Goal: Transaction & Acquisition: Purchase product/service

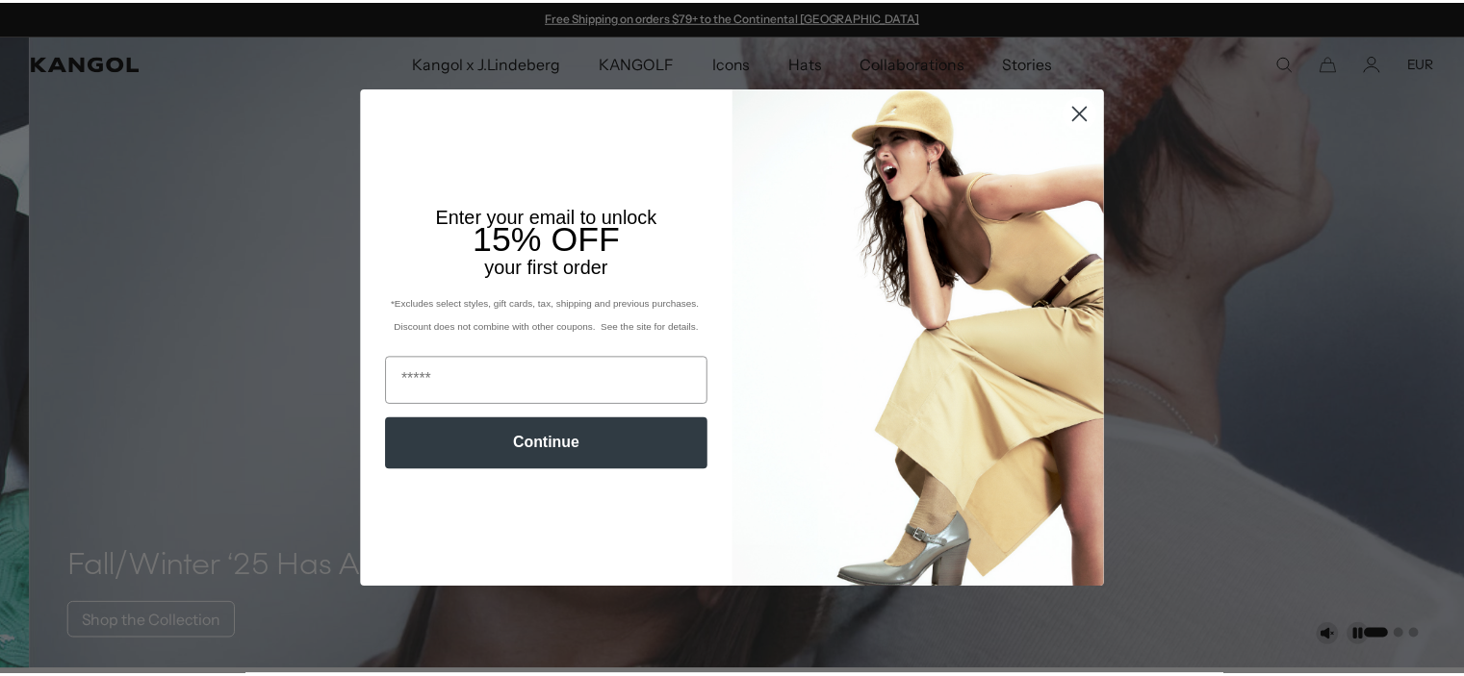
scroll to position [0, 396]
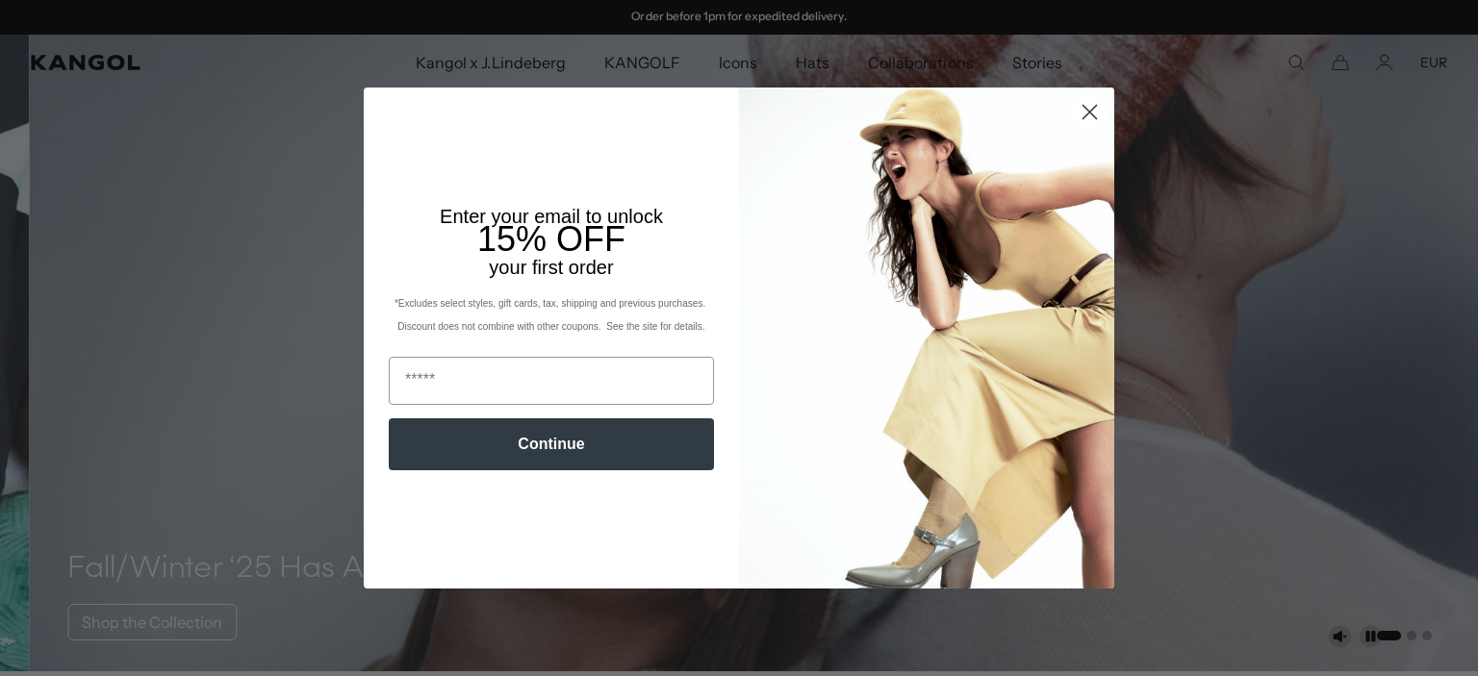
click at [1074, 111] on circle "Close dialog" at bounding box center [1090, 112] width 32 height 32
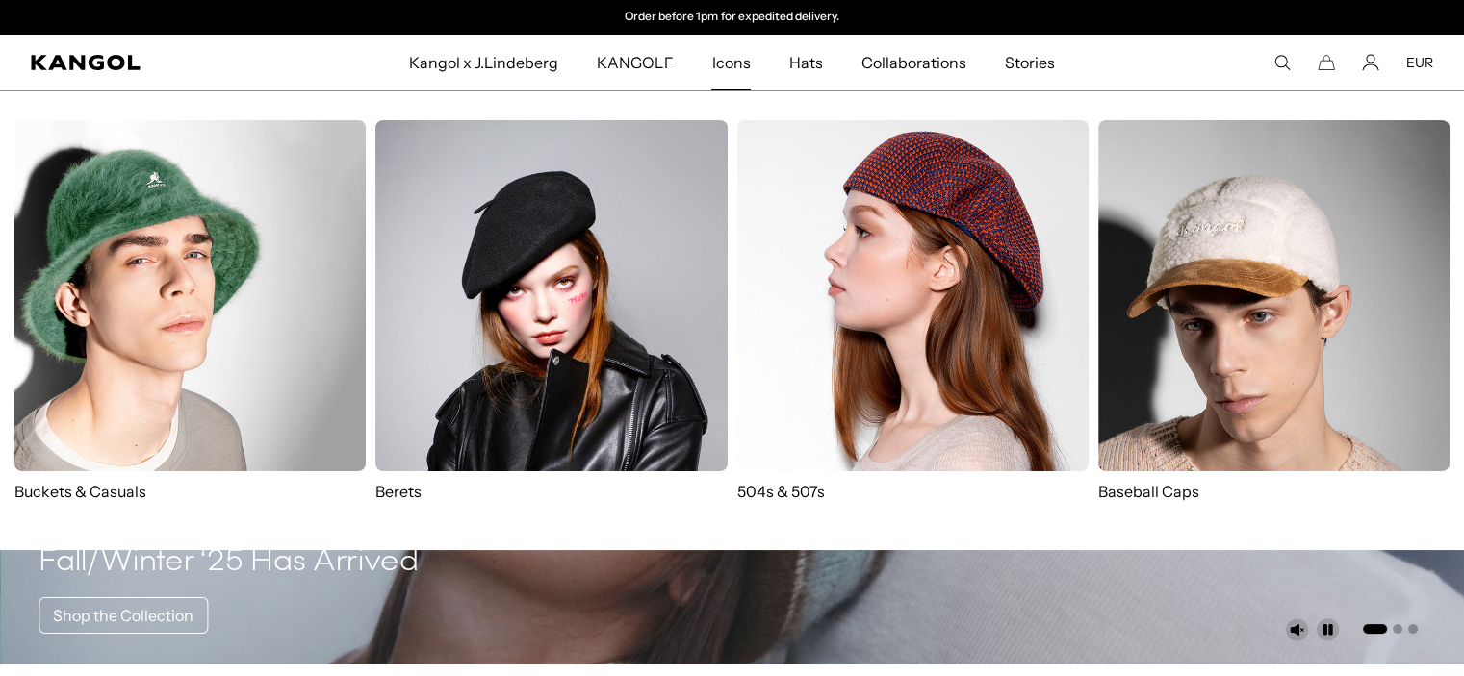
scroll to position [0, 0]
click at [912, 281] on img at bounding box center [912, 295] width 351 height 351
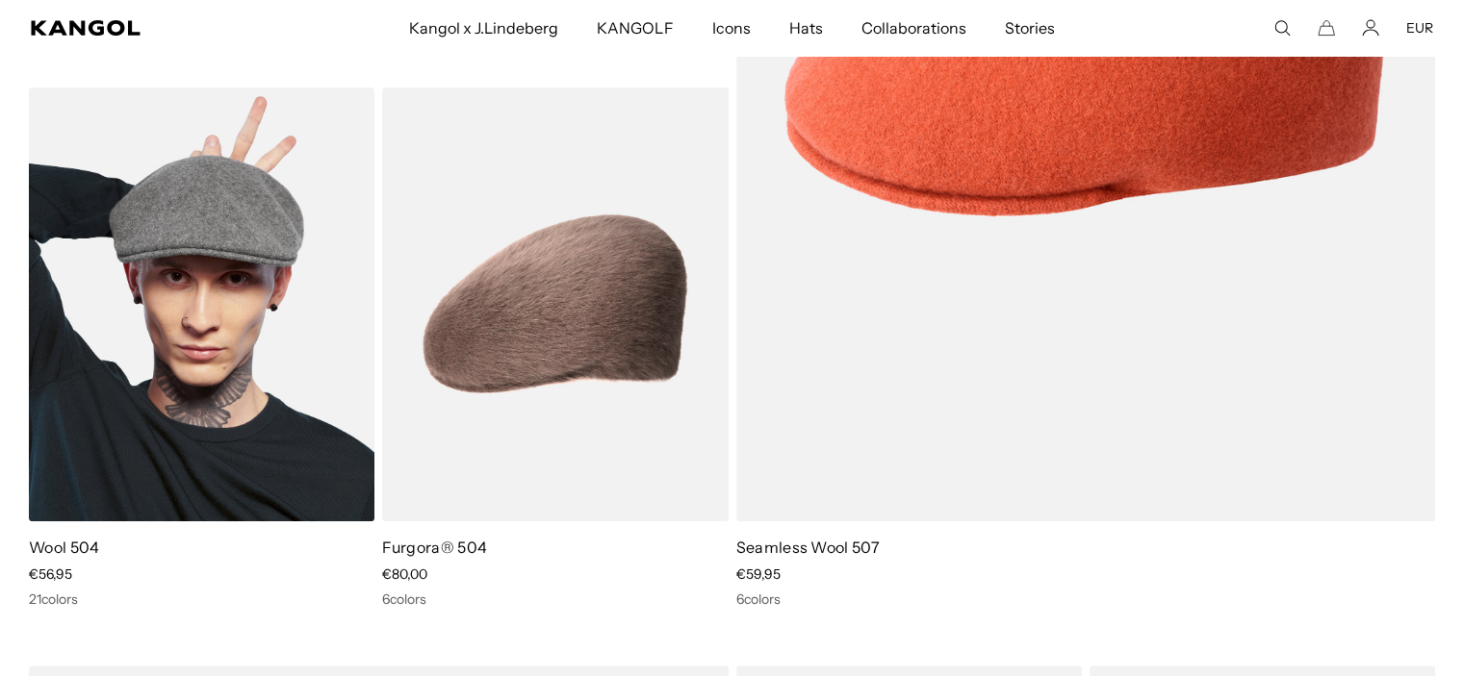
click at [90, 310] on img at bounding box center [201, 305] width 345 height 434
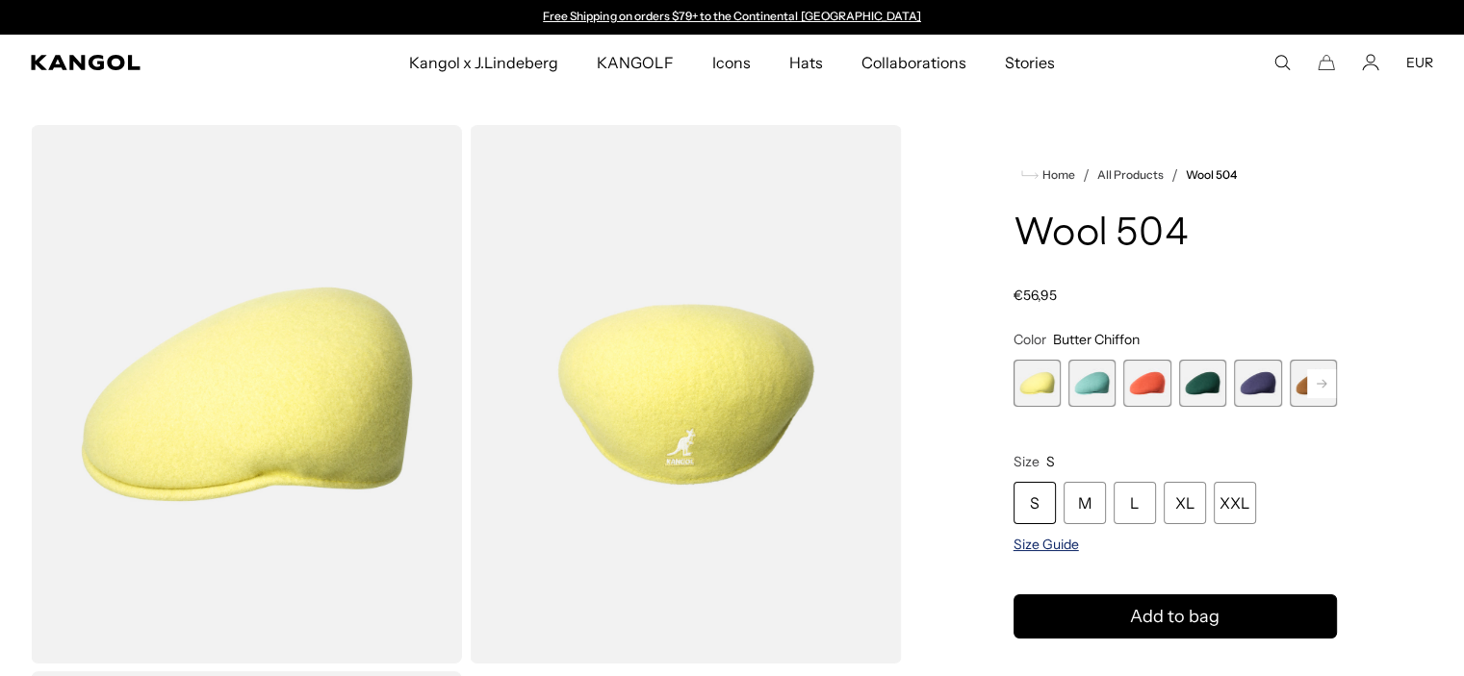
click at [1047, 547] on span "Size Guide" at bounding box center [1045, 544] width 65 height 17
